Goal: Information Seeking & Learning: Learn about a topic

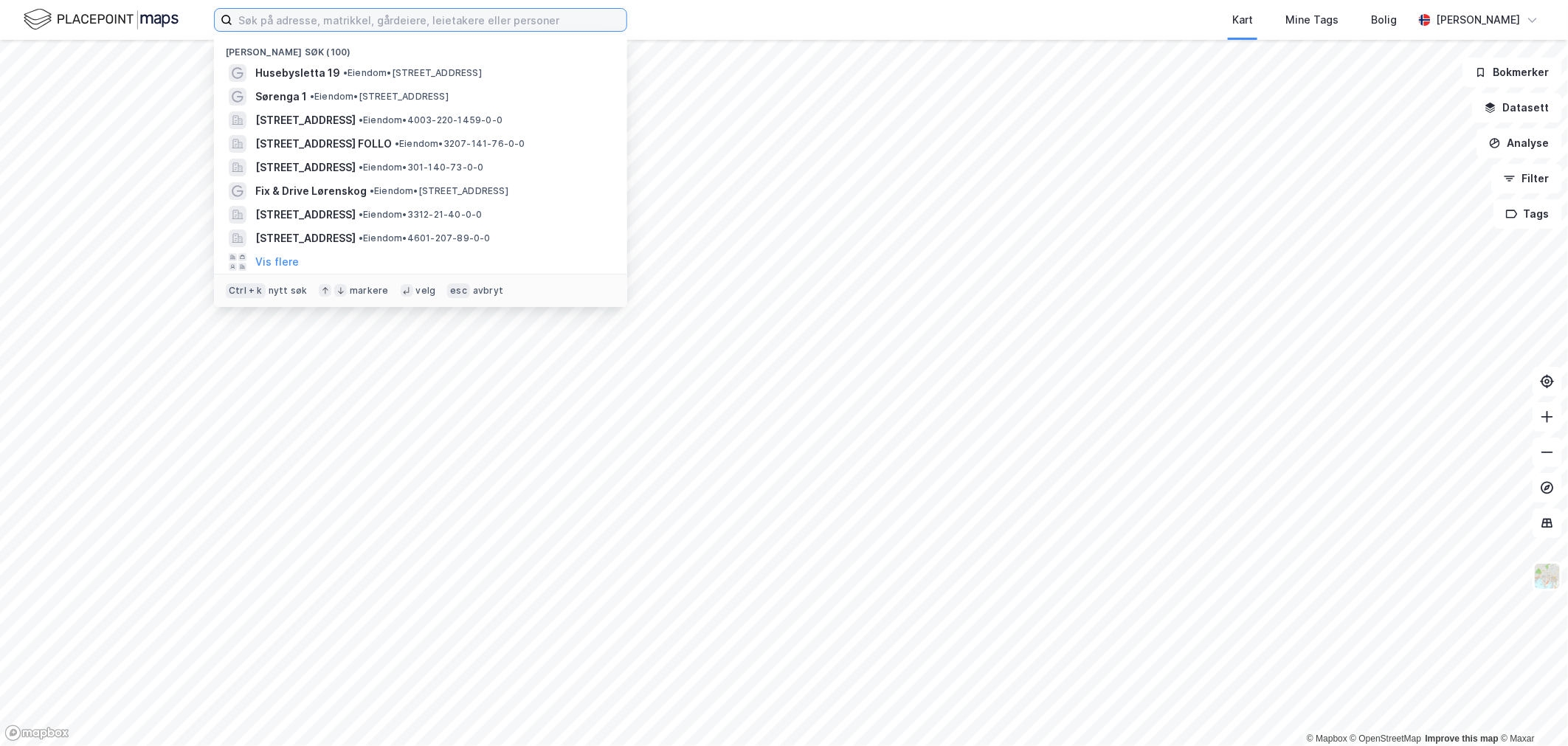
paste input "[PERSON_NAME] AS"
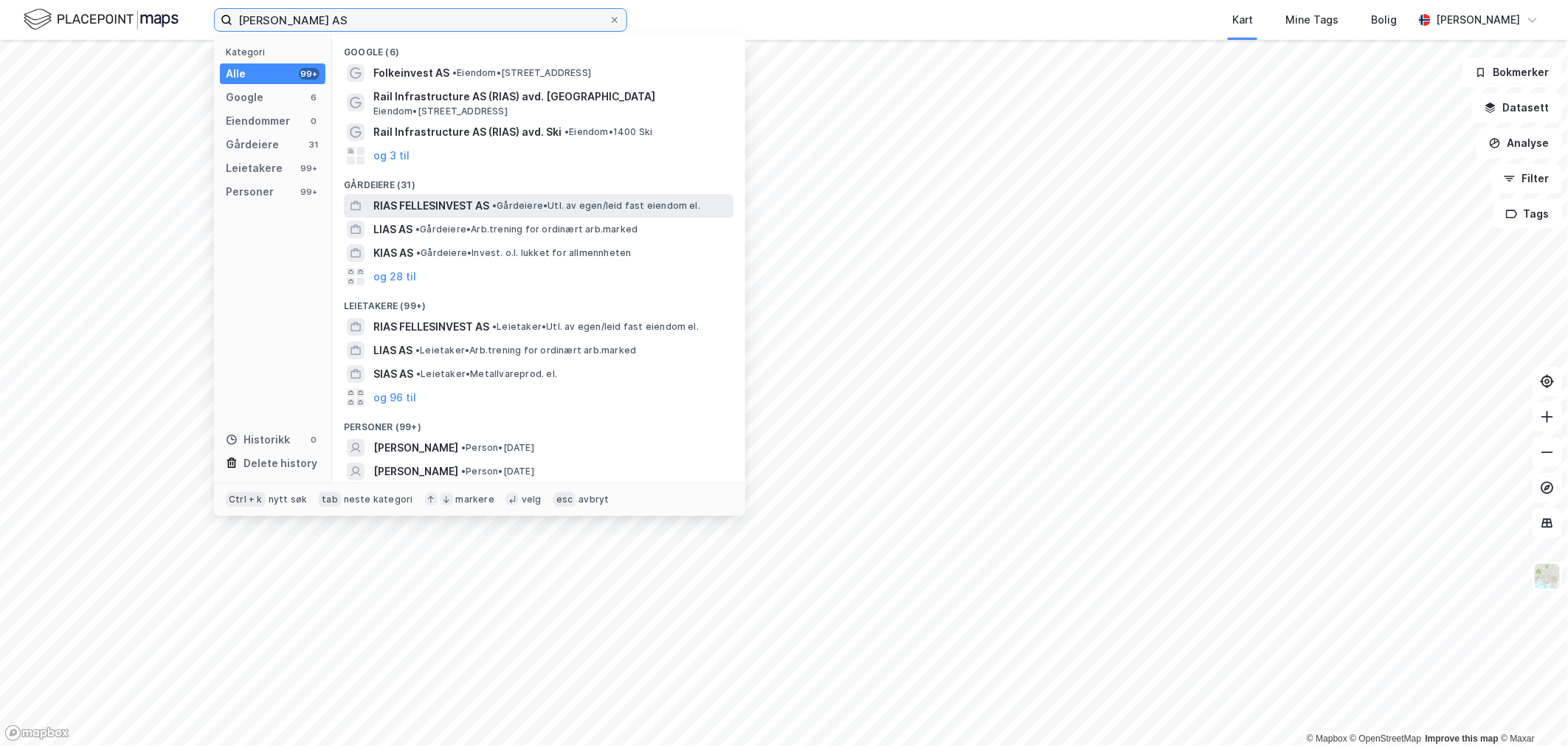
type input "[PERSON_NAME] AS"
click at [447, 209] on span "RIAS FELLESINVEST AS" at bounding box center [431, 206] width 116 height 18
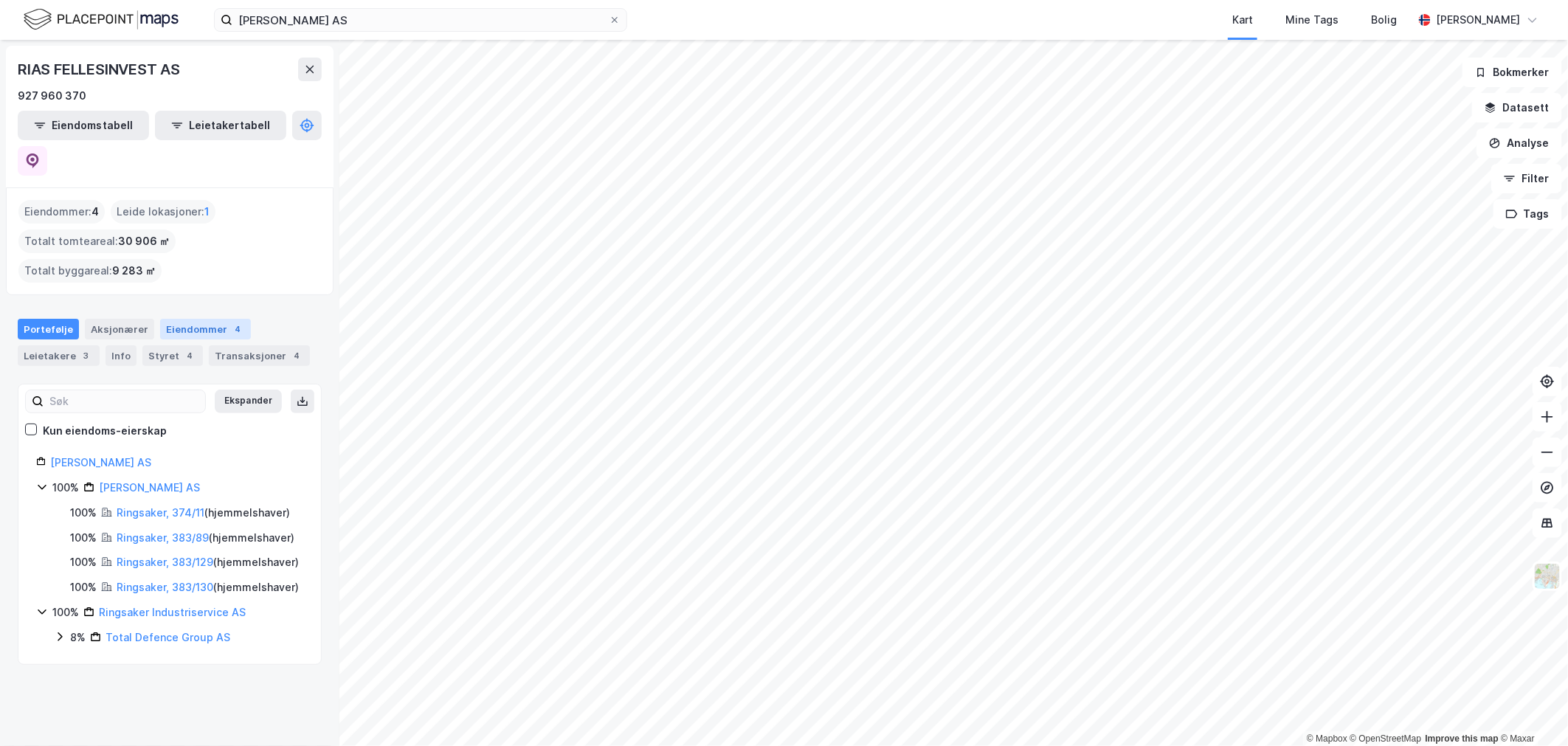
click at [160, 319] on div "Eiendommer 4" at bounding box center [206, 329] width 91 height 21
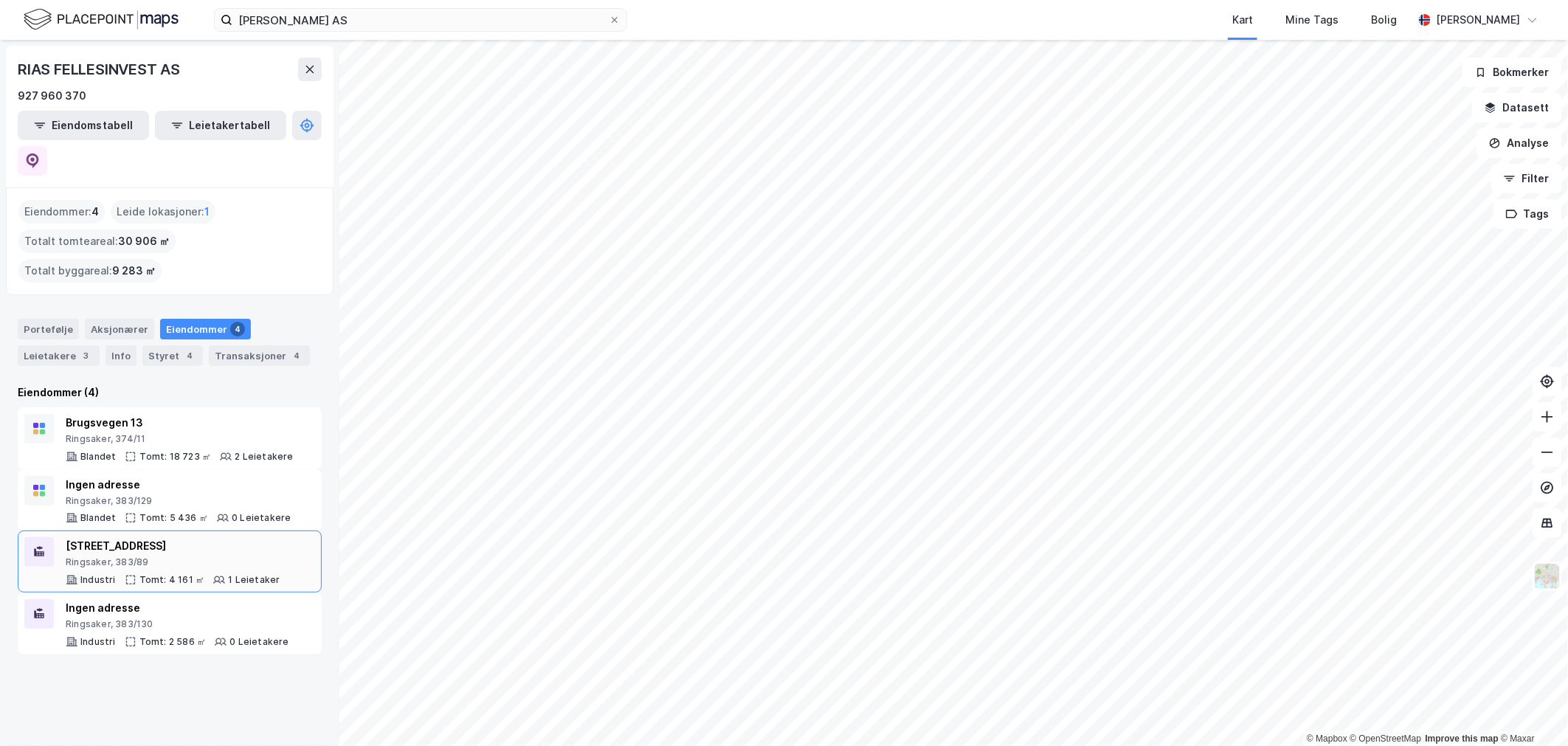
click at [157, 574] on div "Tomt: 4 161 ㎡" at bounding box center [172, 580] width 66 height 12
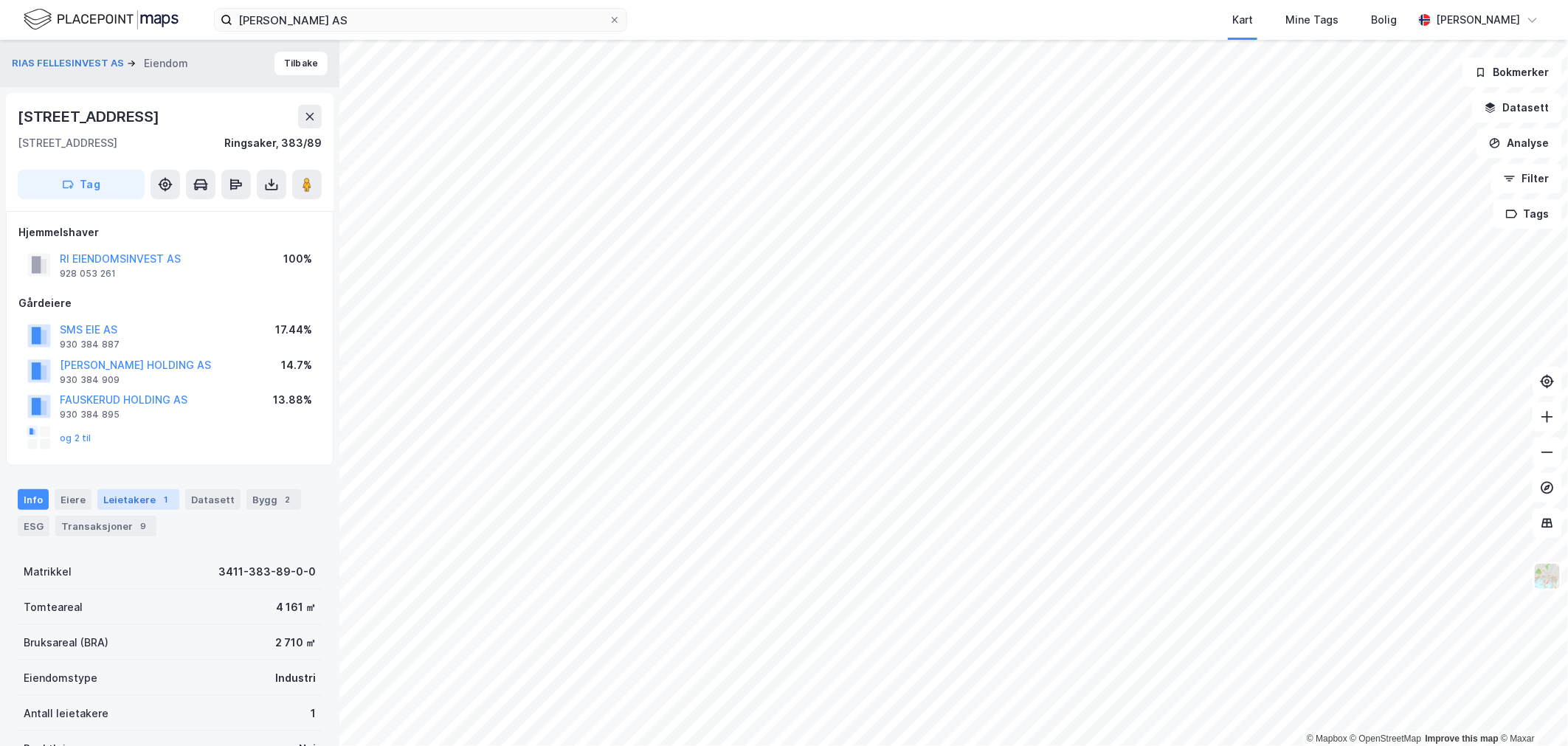
click at [158, 506] on div "1" at bounding box center [165, 499] width 15 height 15
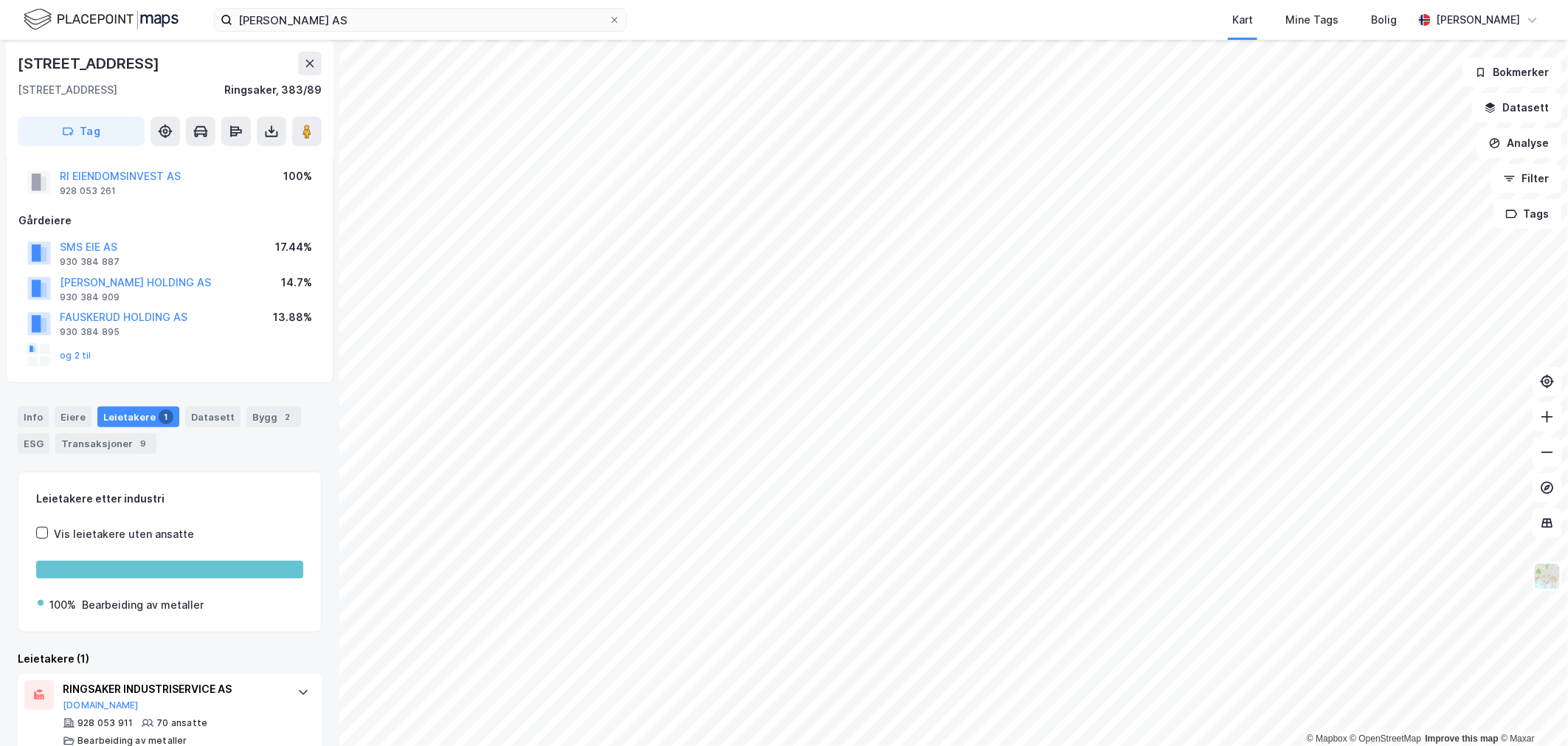
scroll to position [107, 0]
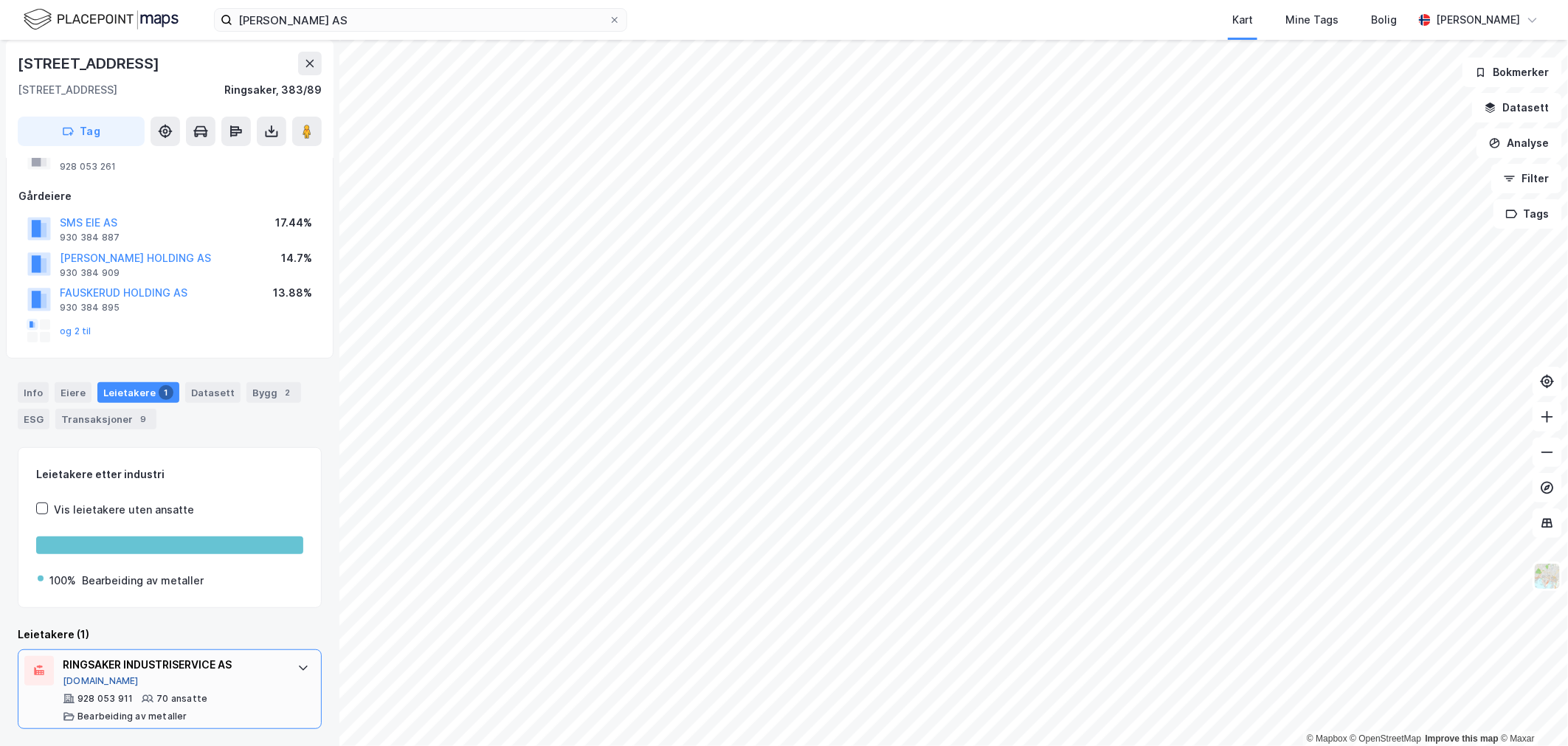
click at [81, 677] on button "[DOMAIN_NAME]" at bounding box center [100, 681] width 76 height 12
